Goal: Task Accomplishment & Management: Complete application form

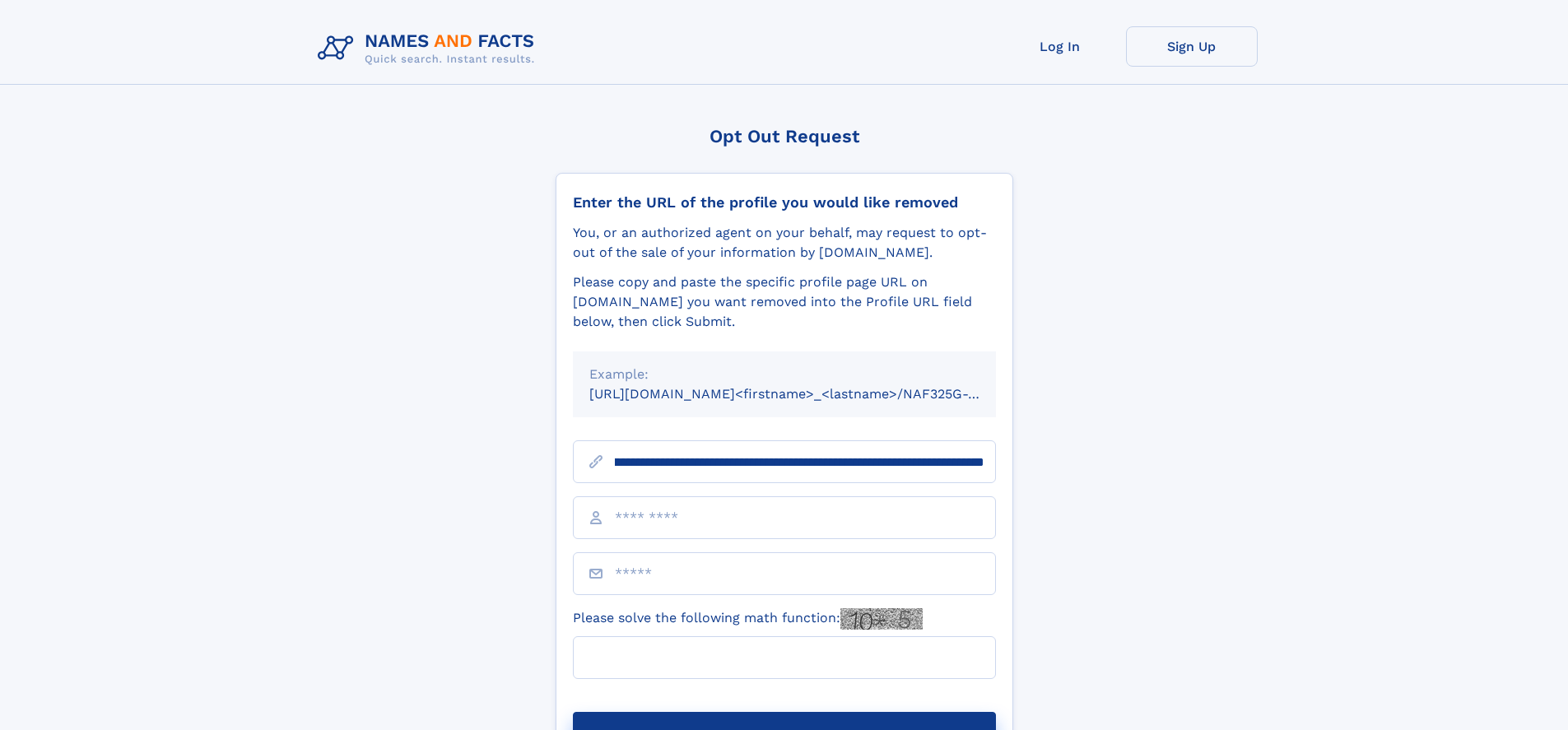
scroll to position [0, 180]
type input "**********"
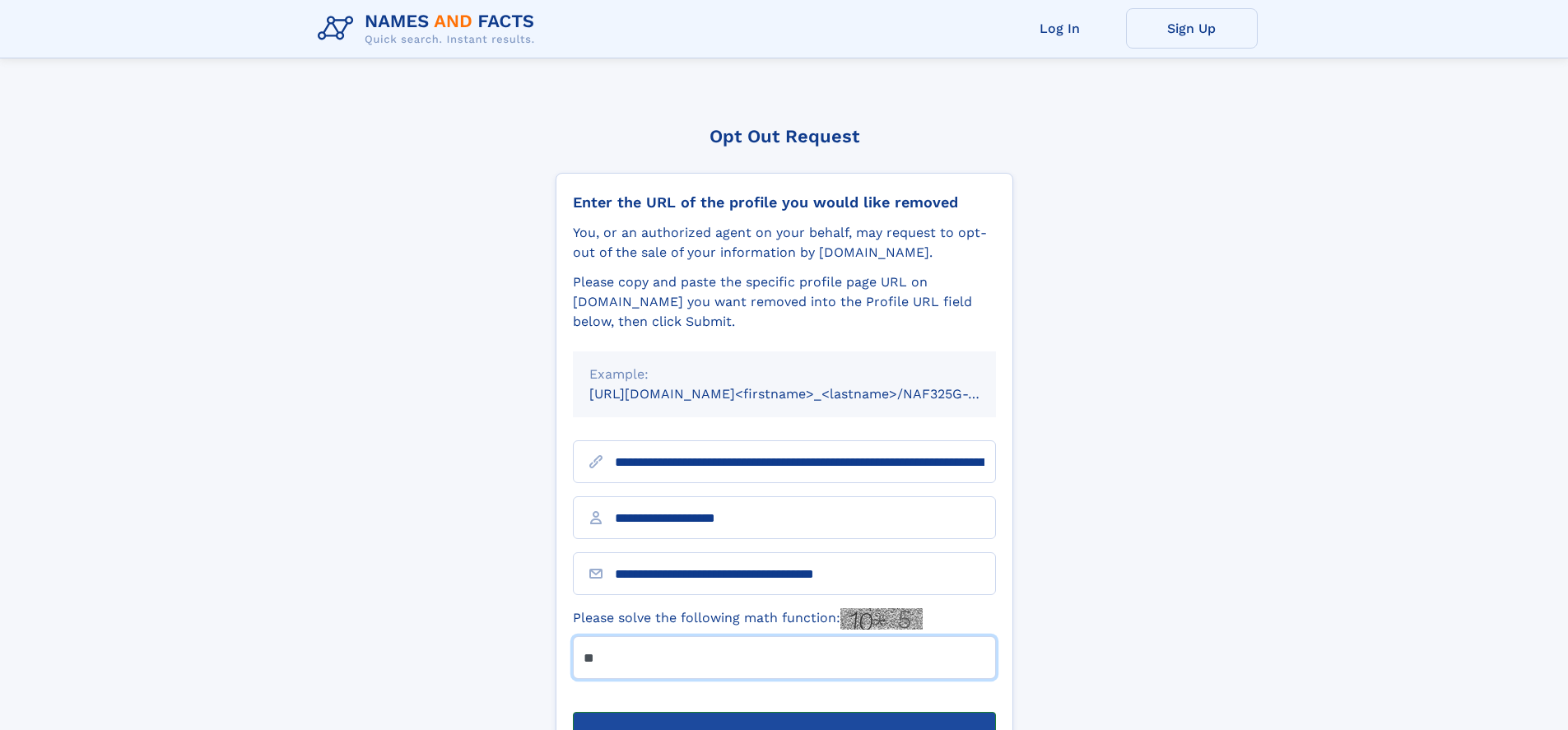
type input "**"
click at [784, 712] on button "Submit Opt Out Request" at bounding box center [784, 739] width 423 height 53
